Goal: Information Seeking & Learning: Learn about a topic

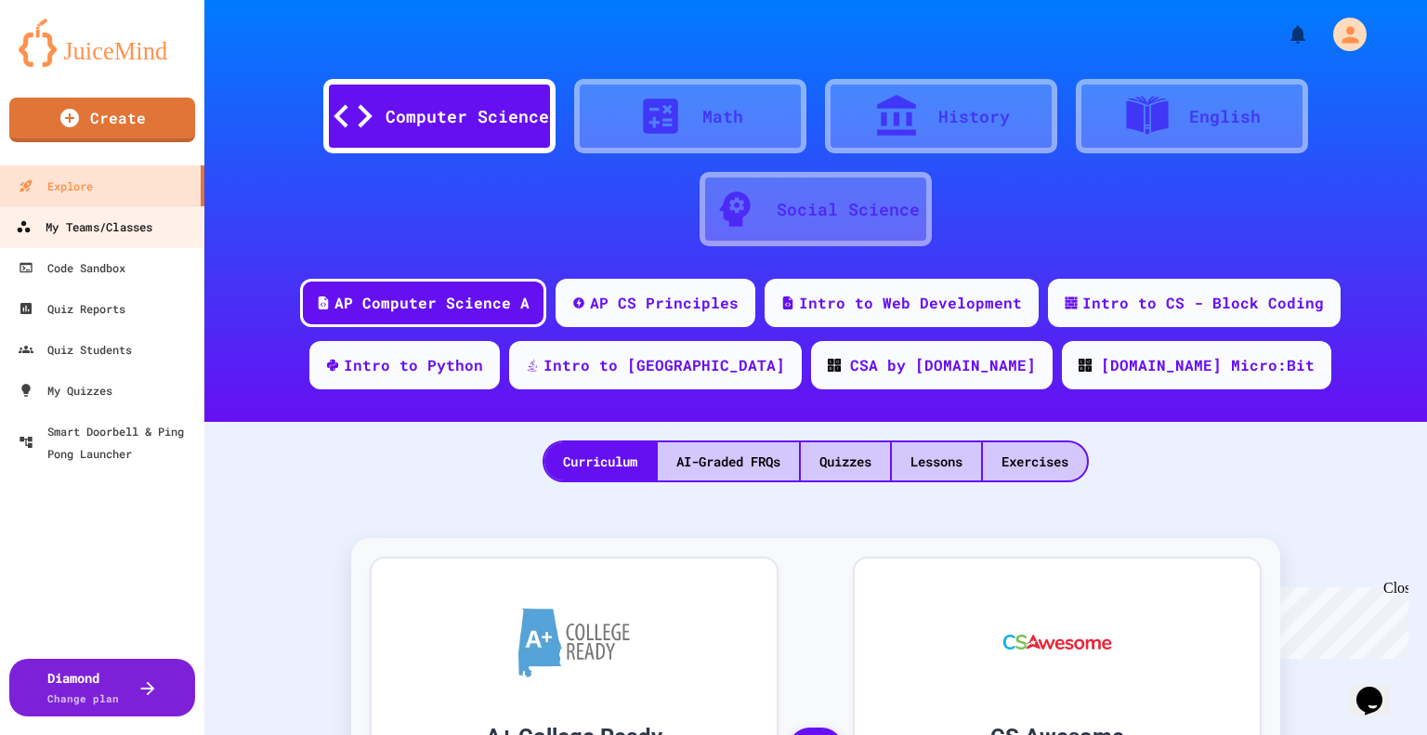
click at [112, 227] on div "My Teams/Classes" at bounding box center [84, 227] width 137 height 23
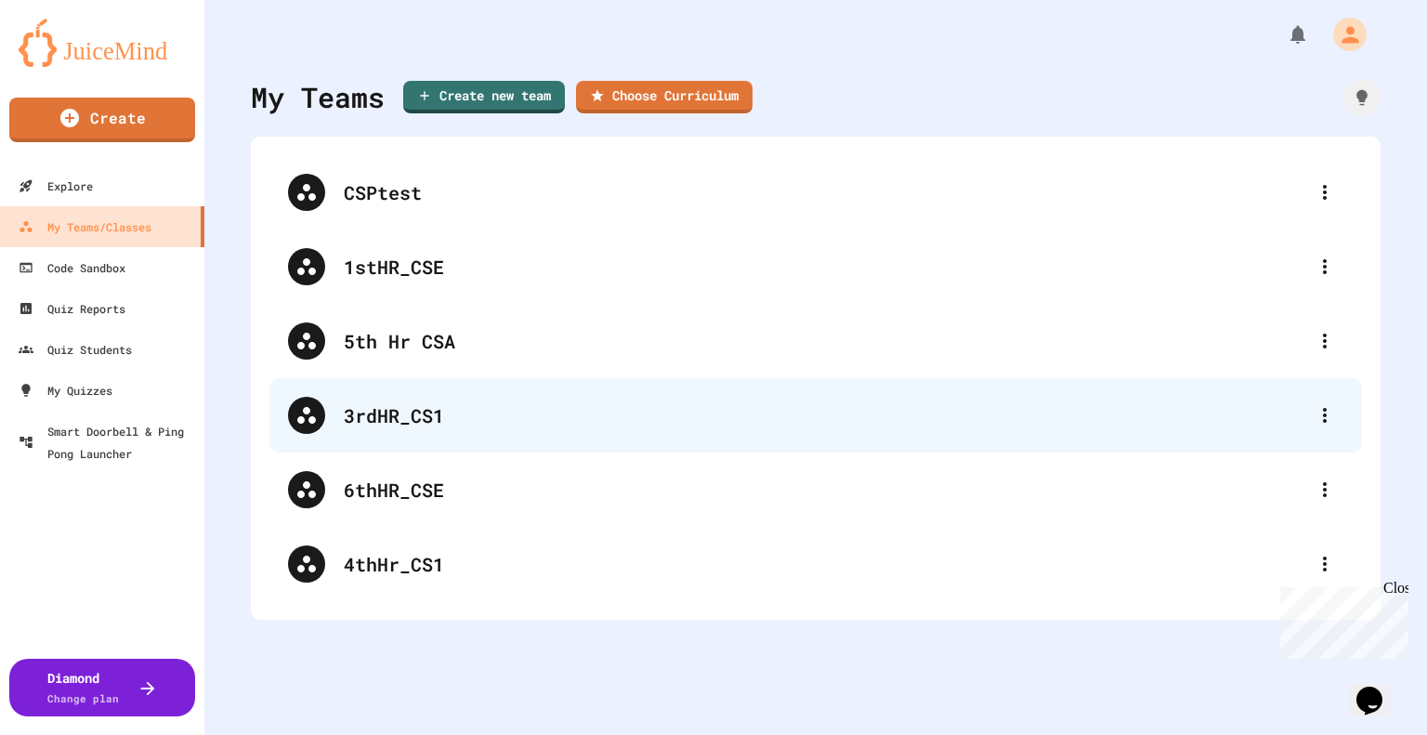
click at [487, 414] on div "3rdHR_CS1" at bounding box center [825, 415] width 963 height 28
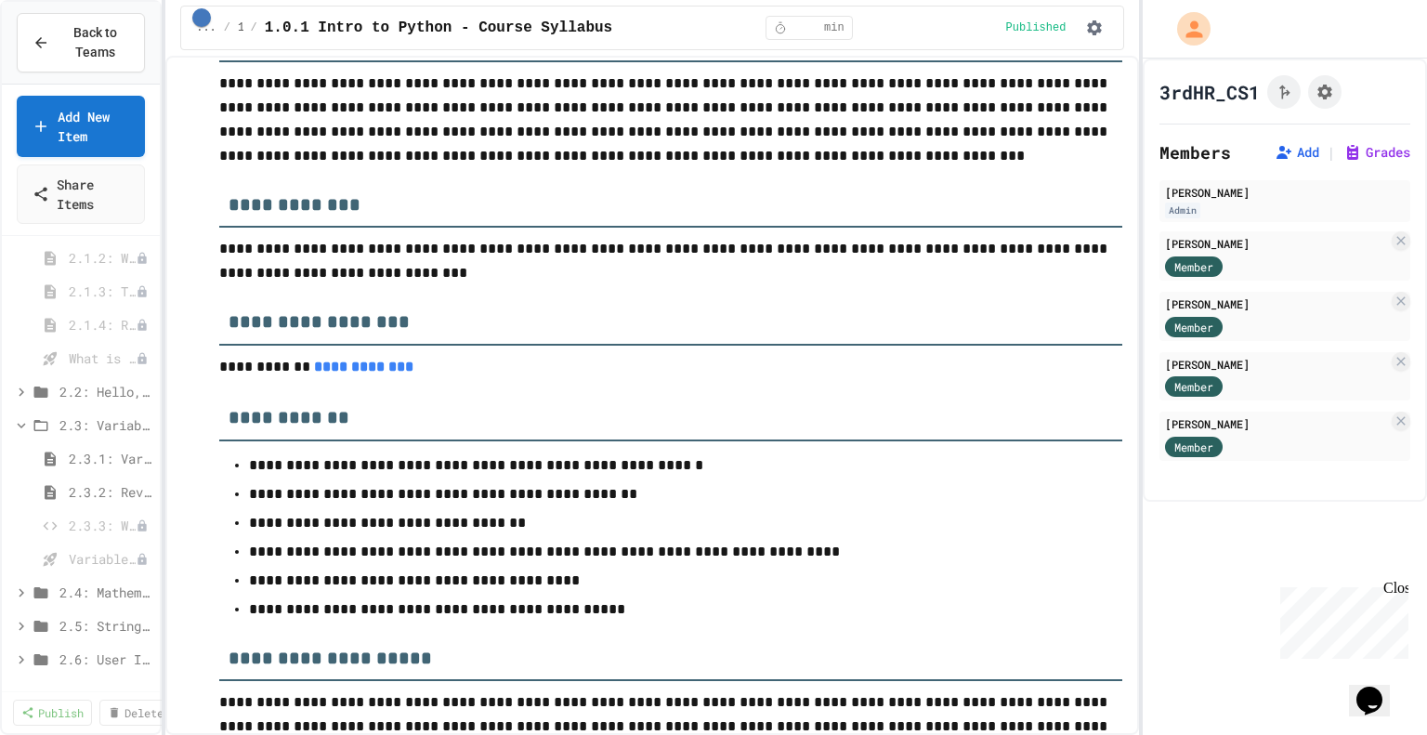
scroll to position [412, 0]
click at [106, 485] on span "2.3.2: Review - Variables and Data Types" at bounding box center [101, 489] width 65 height 20
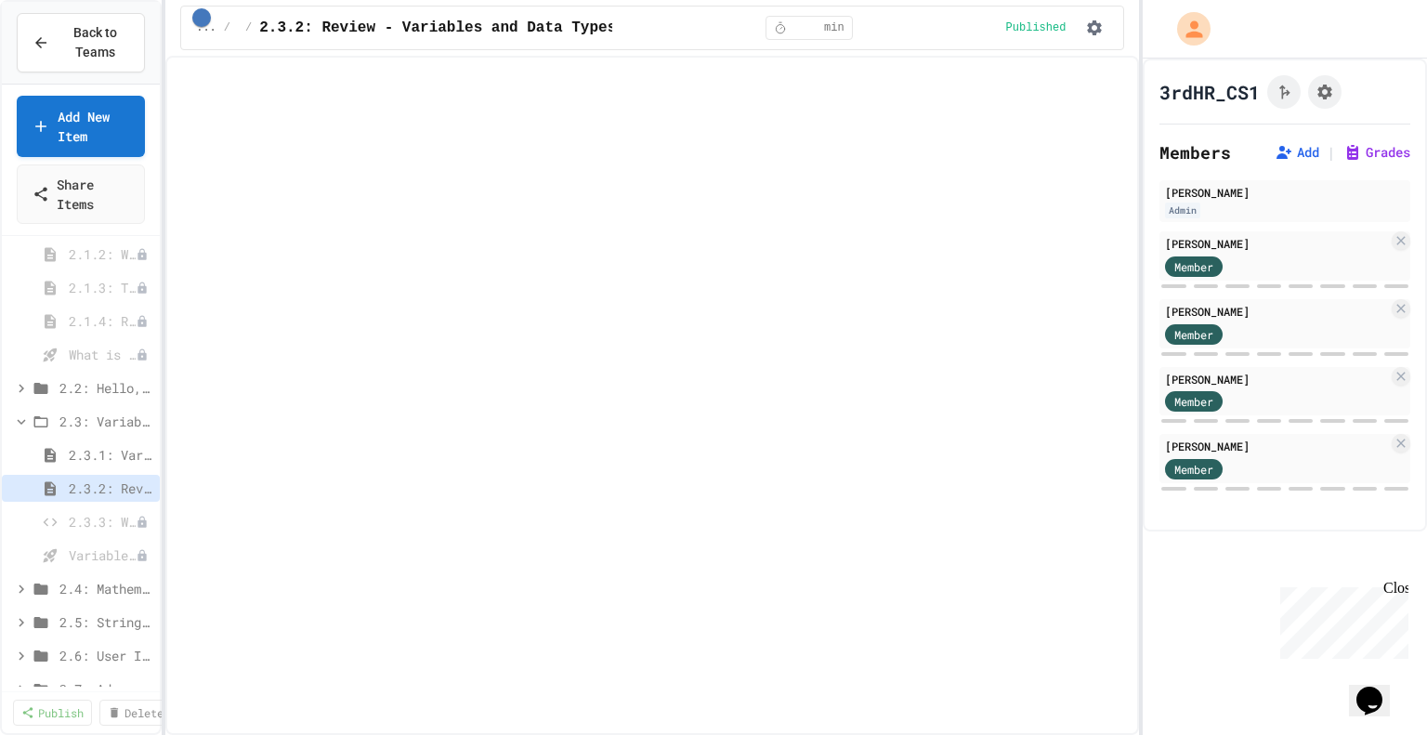
select select "***"
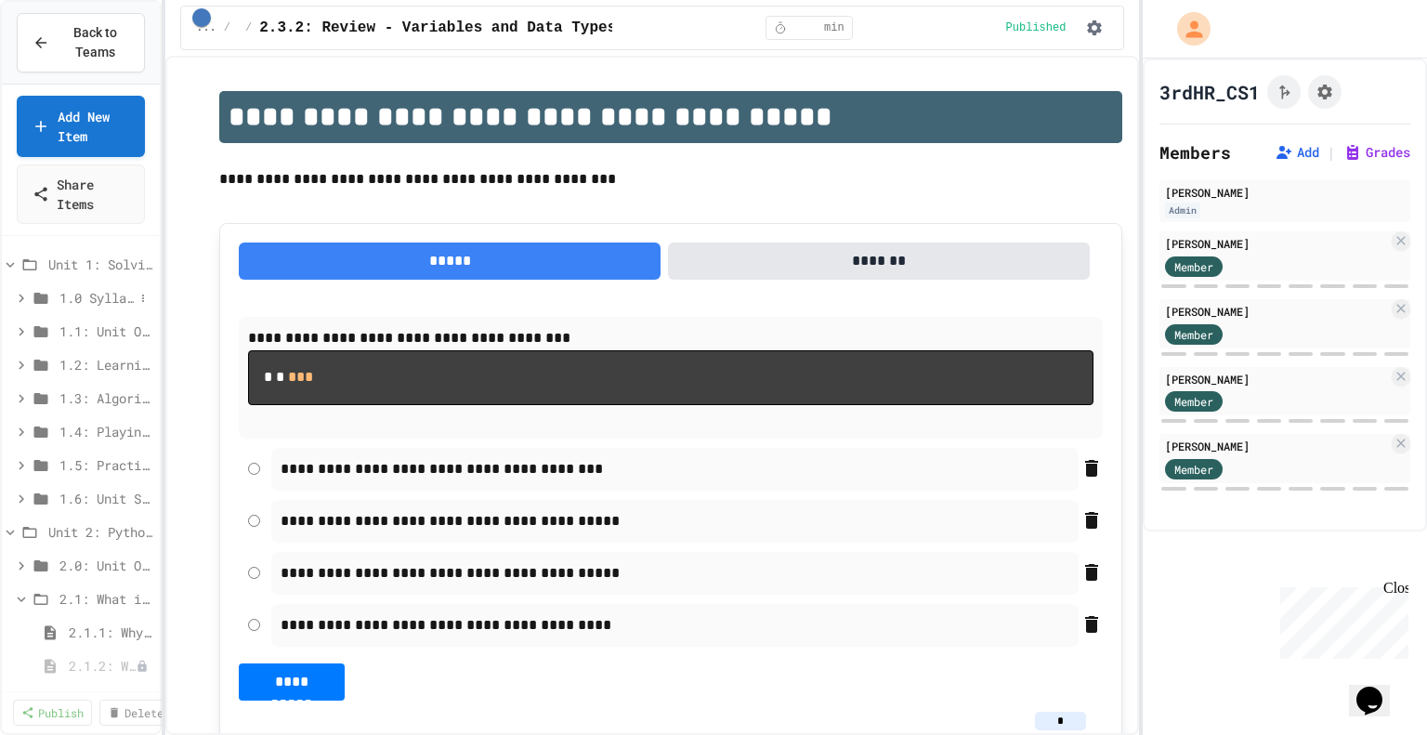
click at [90, 307] on div "1.0 Syllabus" at bounding box center [81, 297] width 158 height 27
click at [93, 363] on span "1.1: Unit Overview" at bounding box center [96, 365] width 74 height 20
